Goal: Unclear: Browse casually

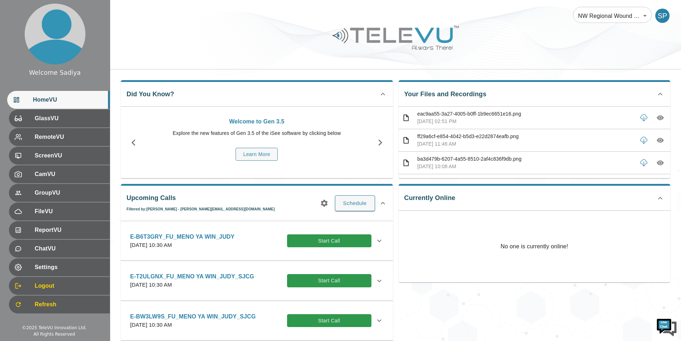
scroll to position [930, 0]
